Goal: Browse casually

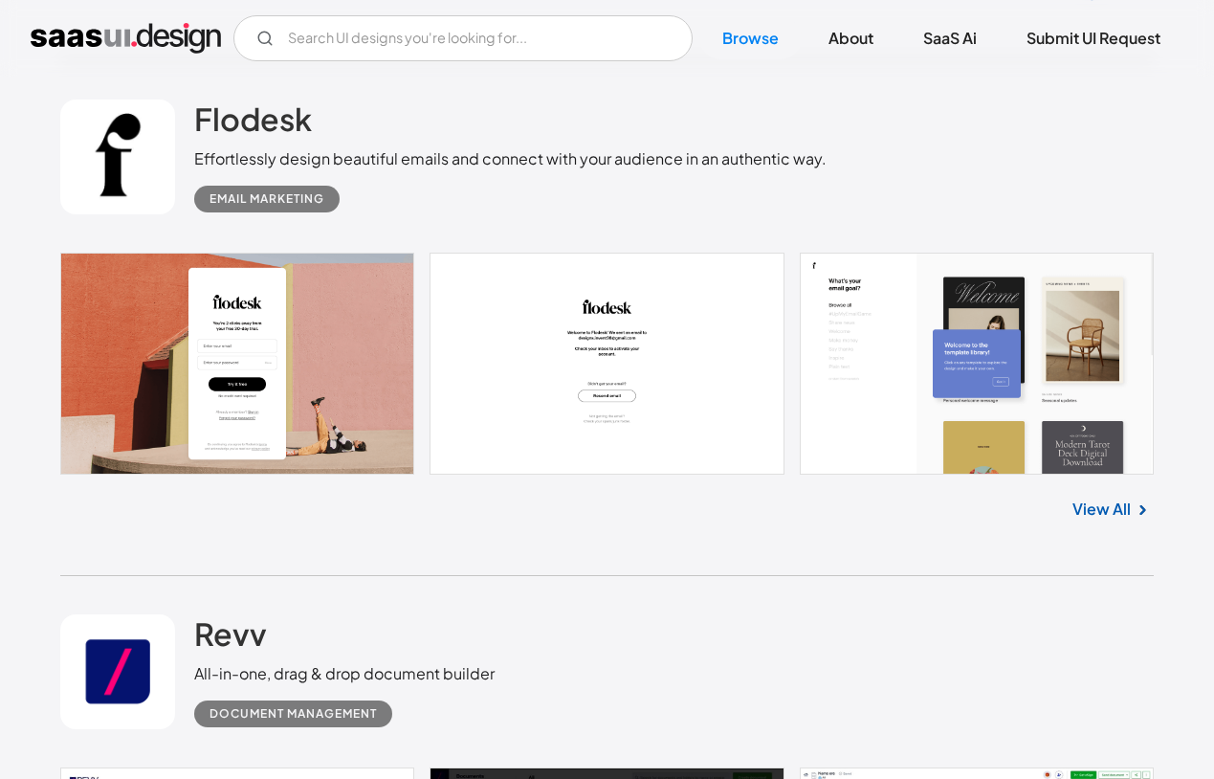
scroll to position [1027, 0]
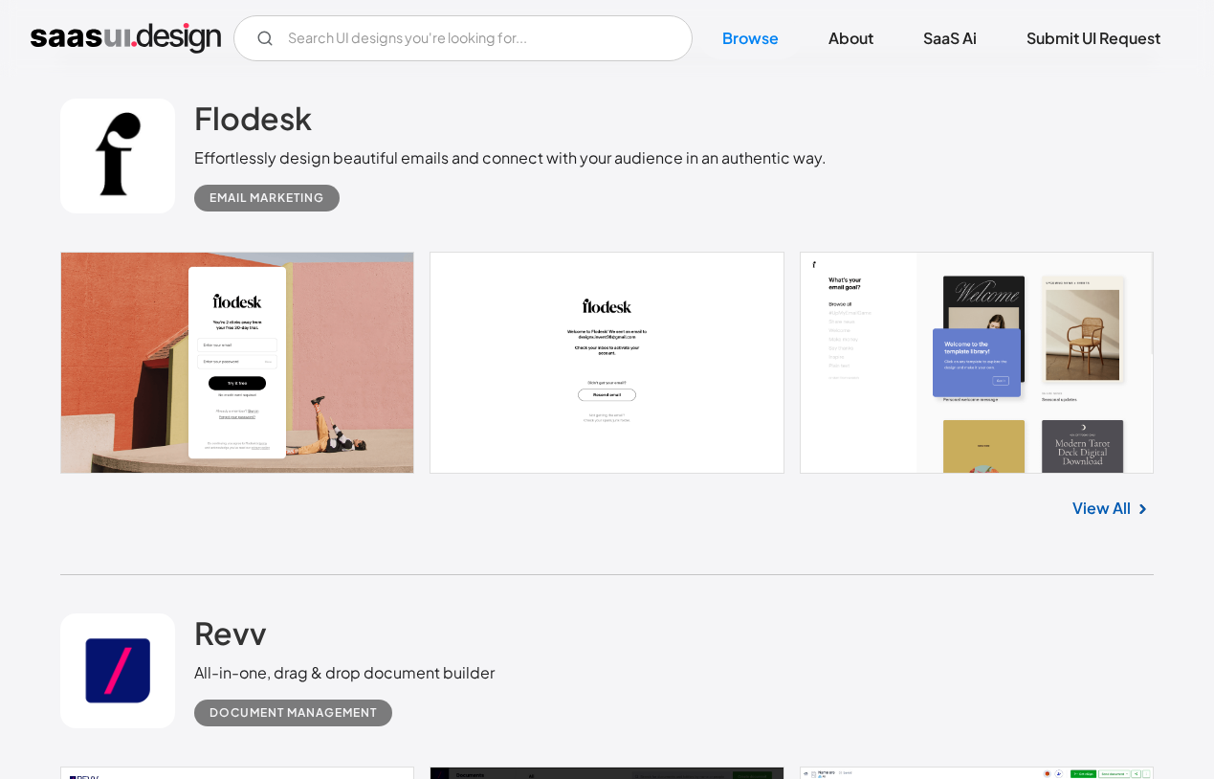
click at [978, 502] on link "View All" at bounding box center [1102, 508] width 58 height 23
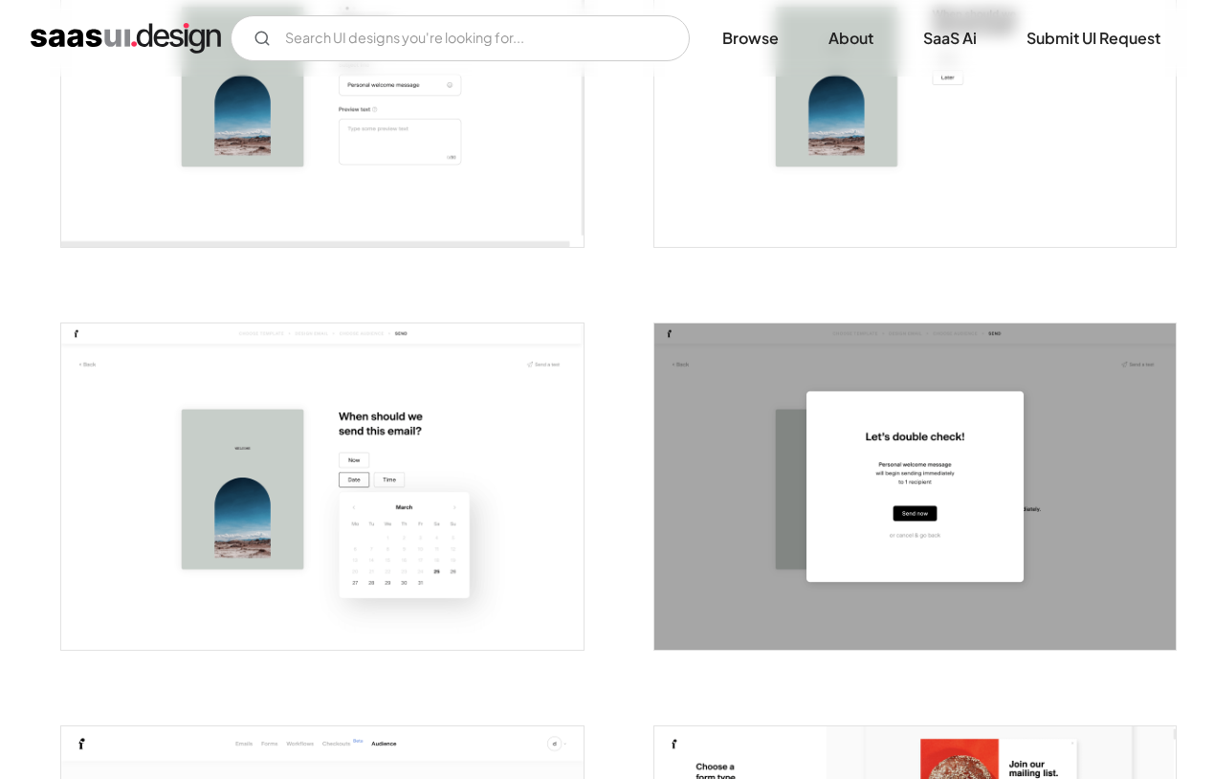
scroll to position [3748, 0]
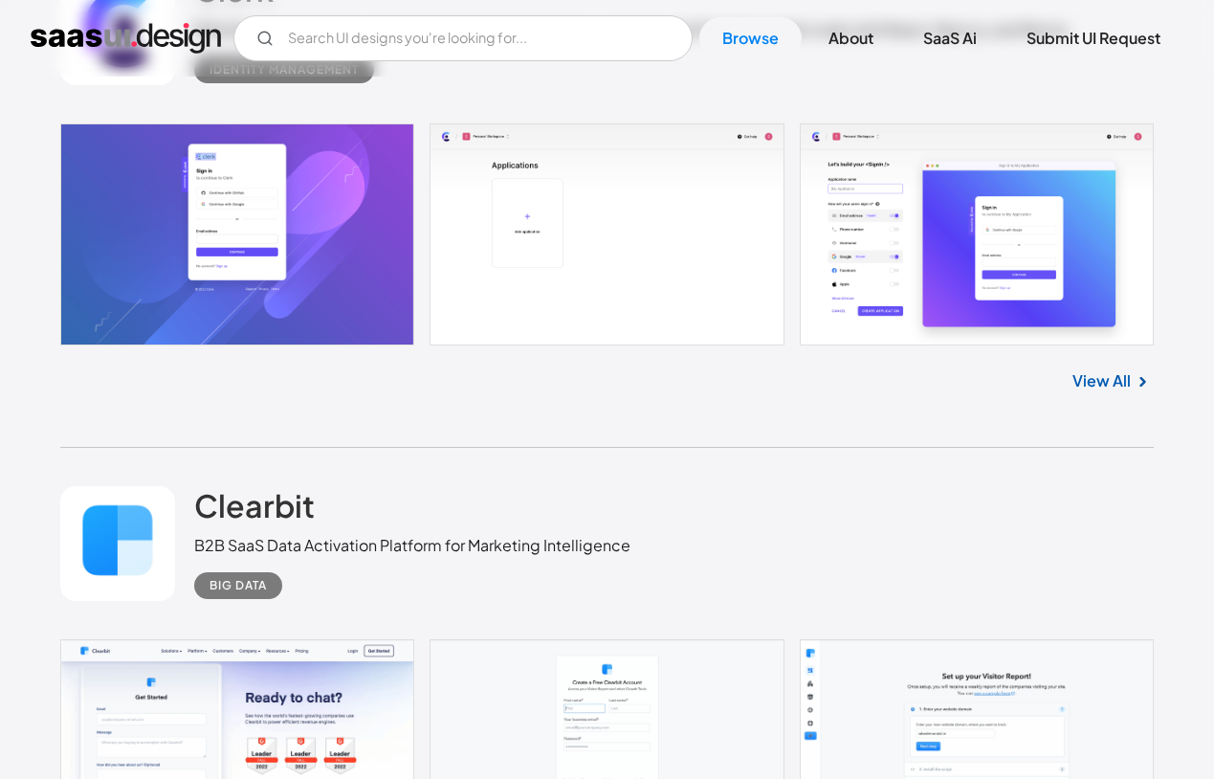
scroll to position [5609, 0]
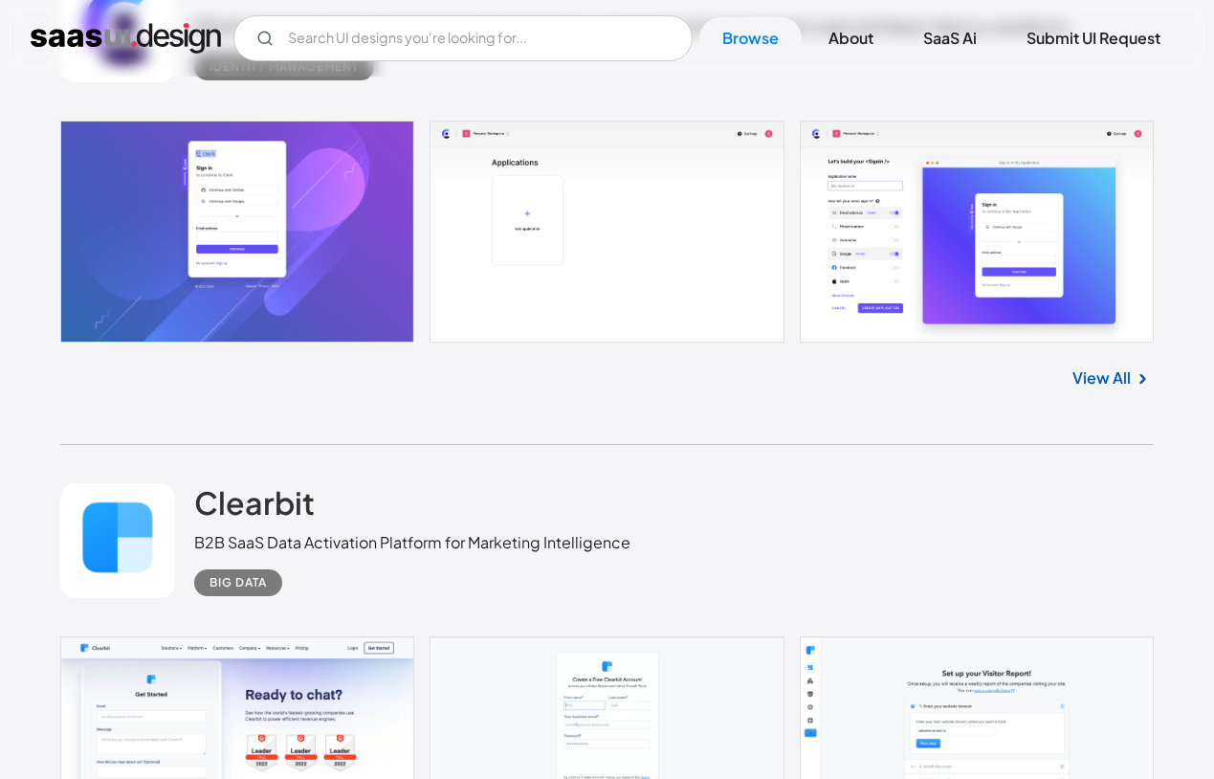
click at [906, 277] on link at bounding box center [606, 232] width 1093 height 222
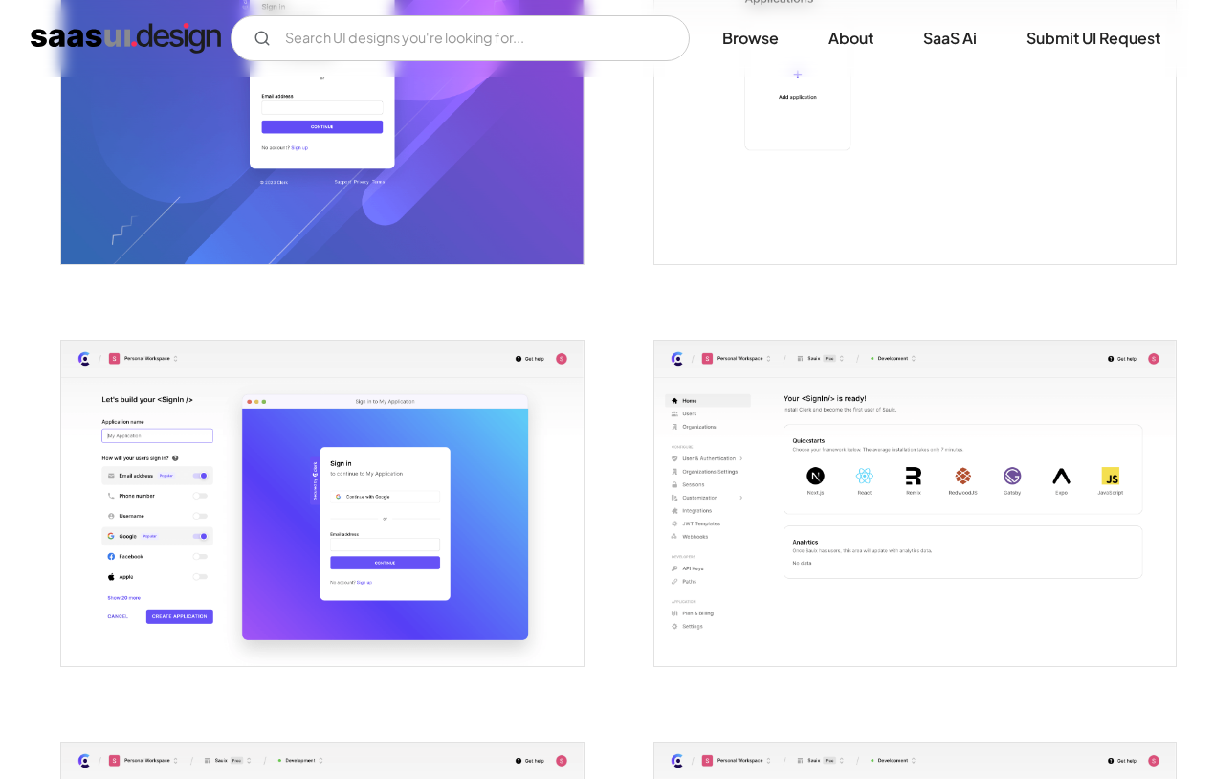
scroll to position [511, 0]
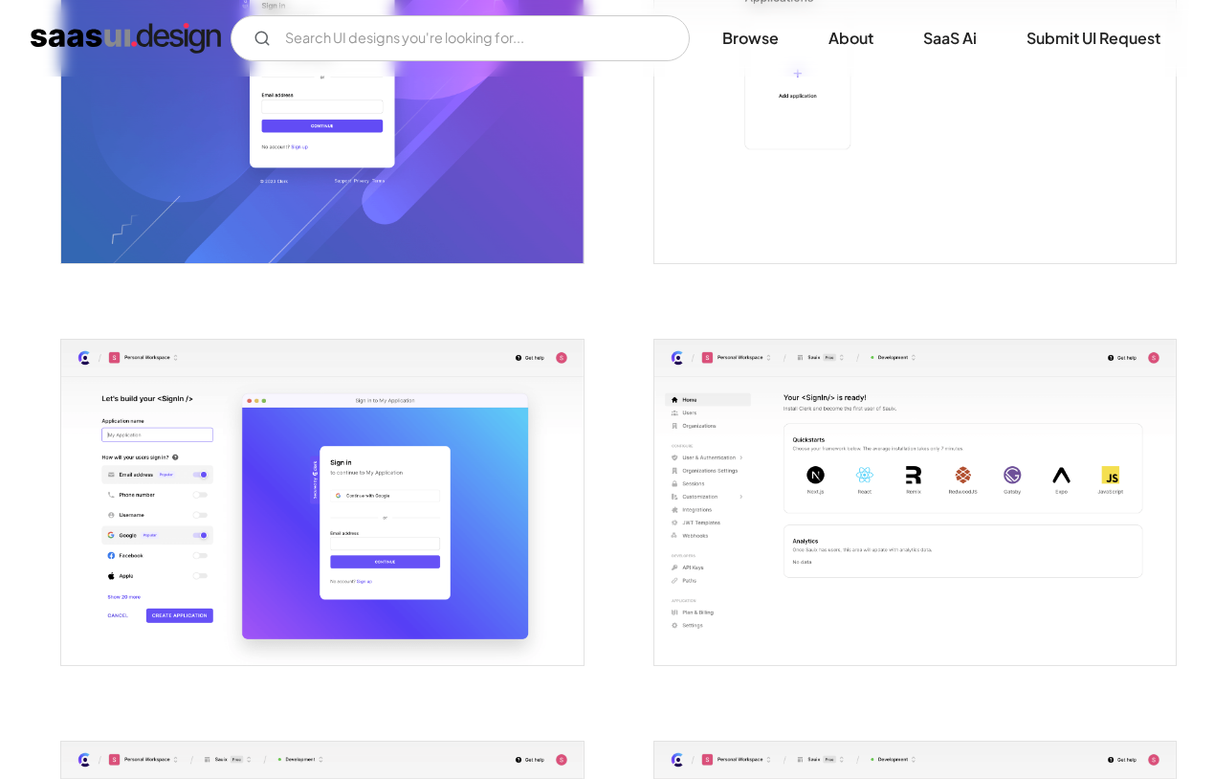
click at [221, 563] on img "open lightbox" at bounding box center [321, 502] width 521 height 325
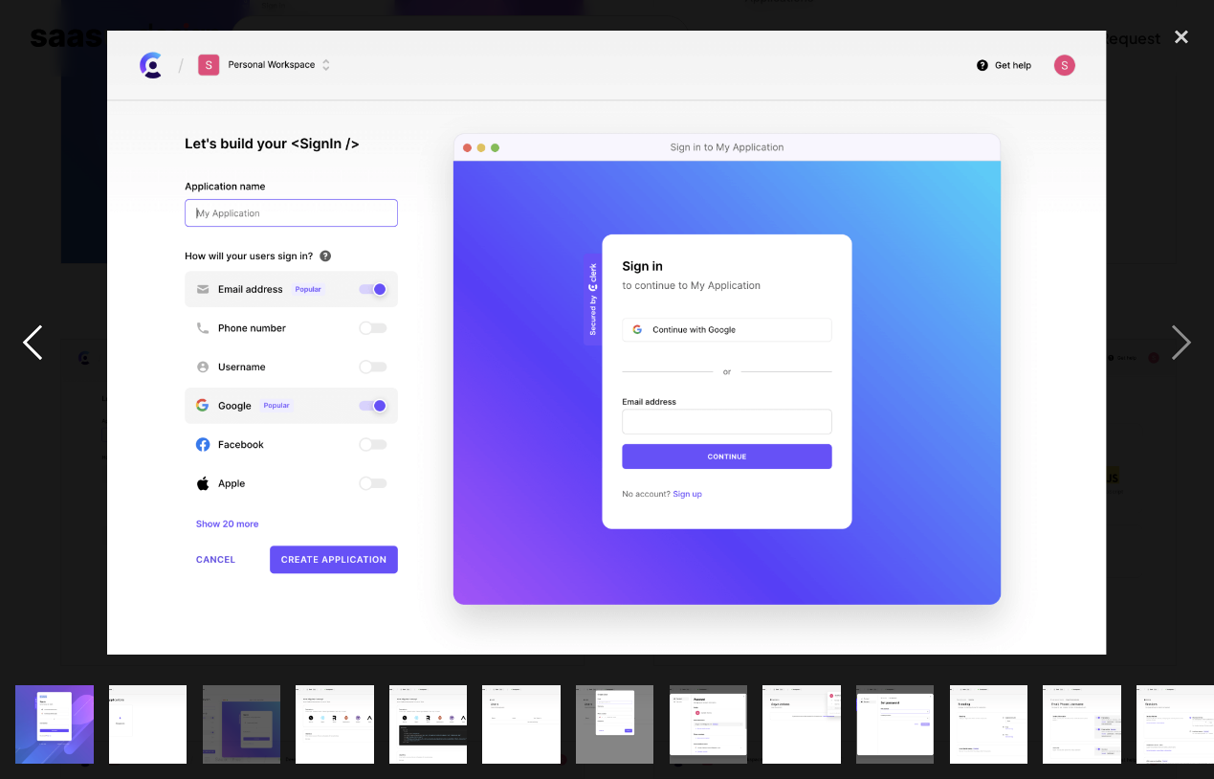
click at [45, 583] on div "previous image" at bounding box center [32, 342] width 65 height 654
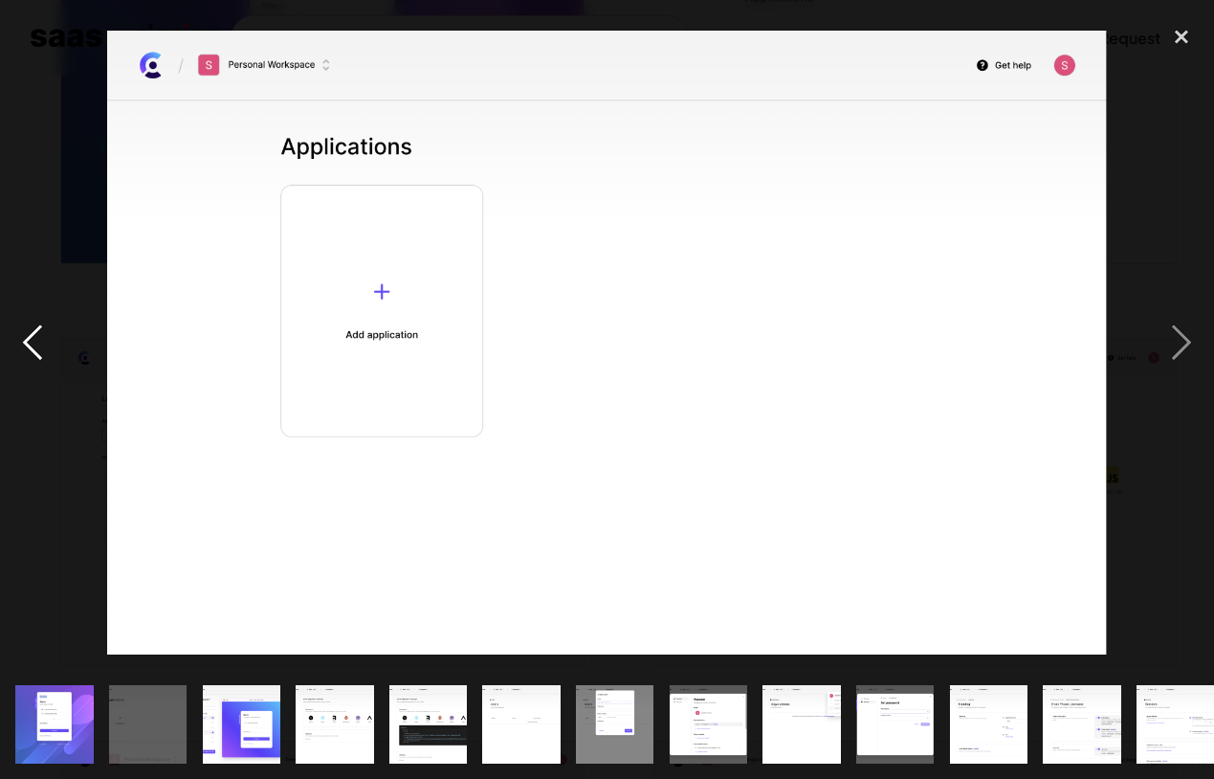
click at [45, 583] on div "previous image" at bounding box center [32, 342] width 65 height 654
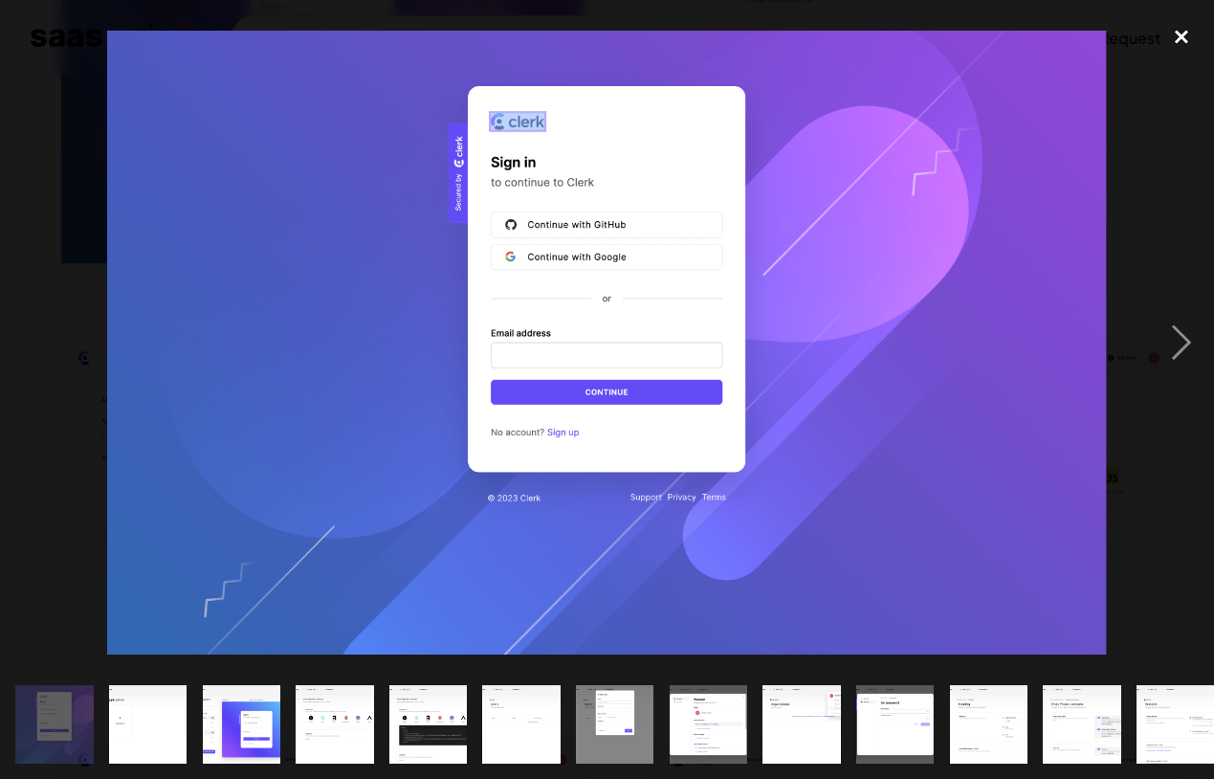
click at [1175, 40] on div "close lightbox" at bounding box center [1181, 36] width 65 height 42
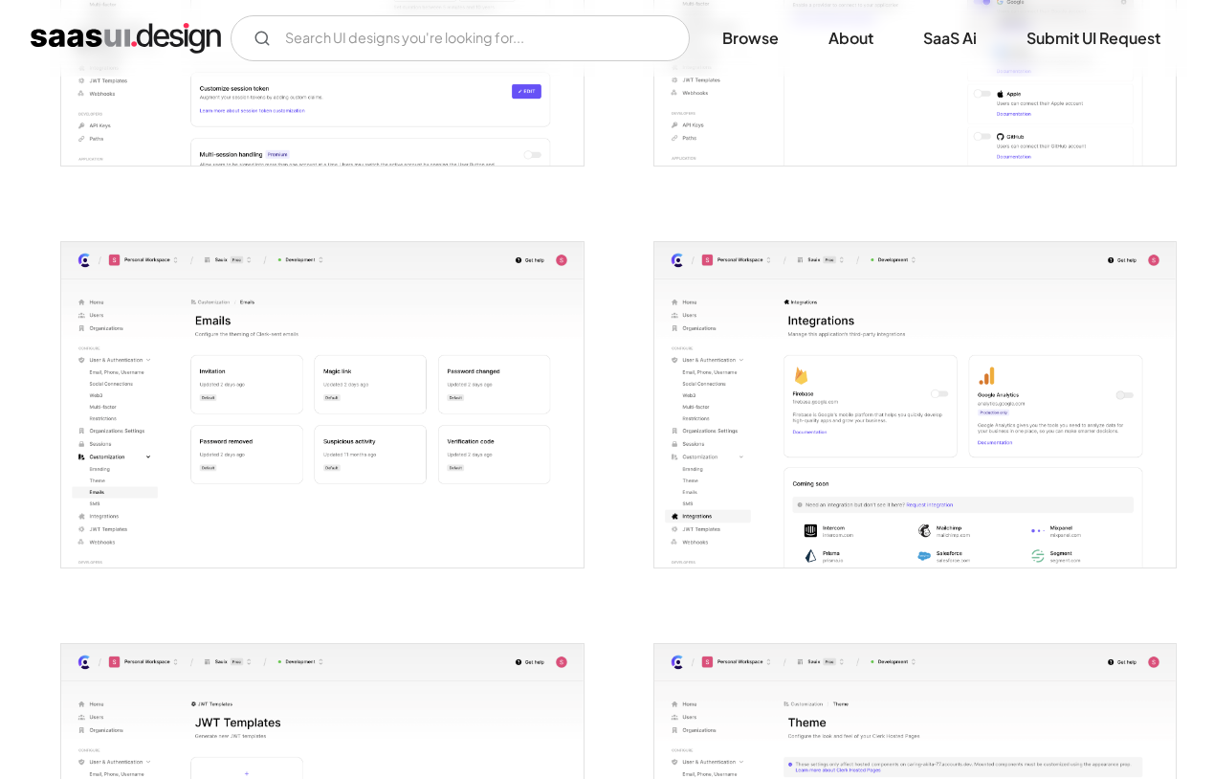
scroll to position [3012, 0]
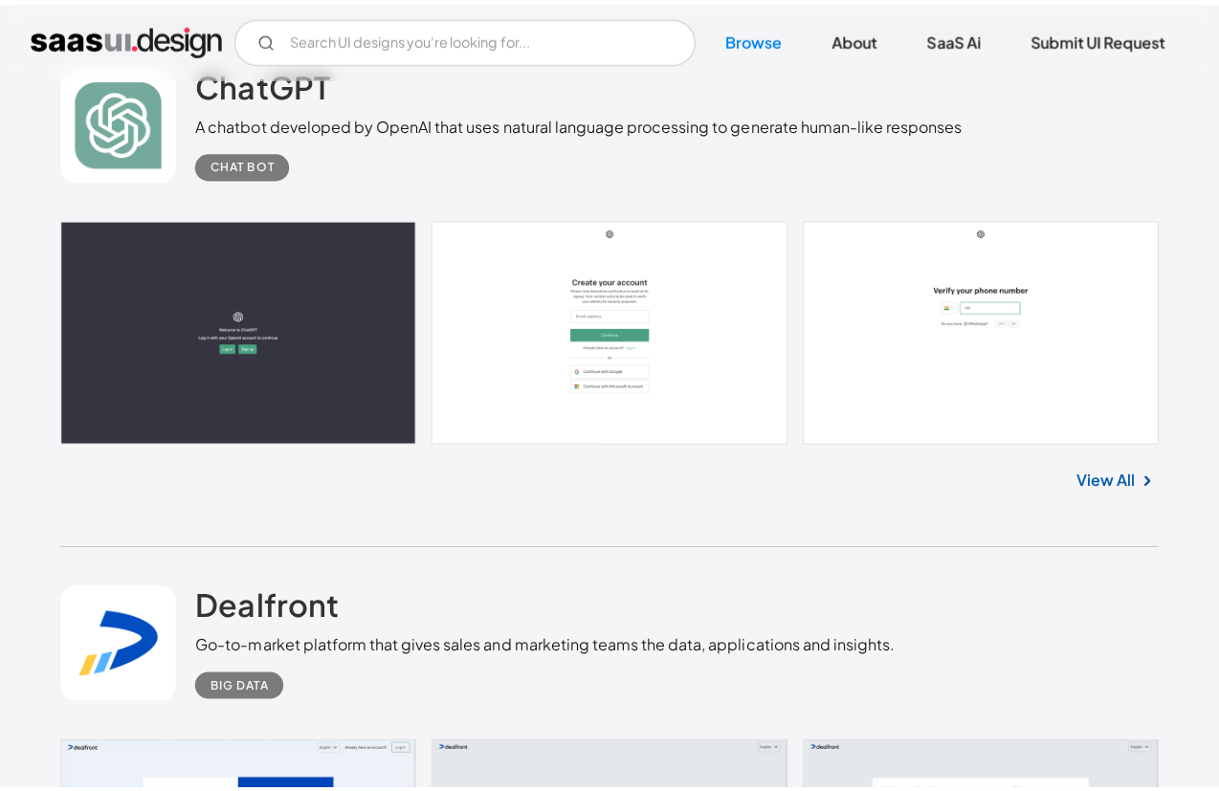
scroll to position [13652, 0]
